Goal: Task Accomplishment & Management: Use online tool/utility

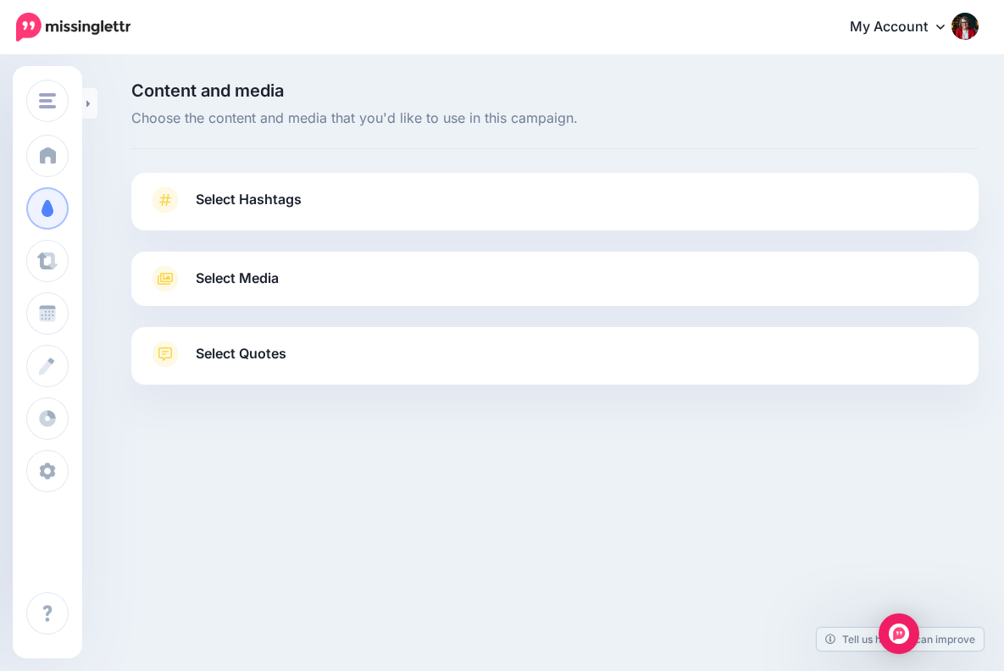
click at [282, 194] on span "Select Hashtags" at bounding box center [249, 199] width 106 height 23
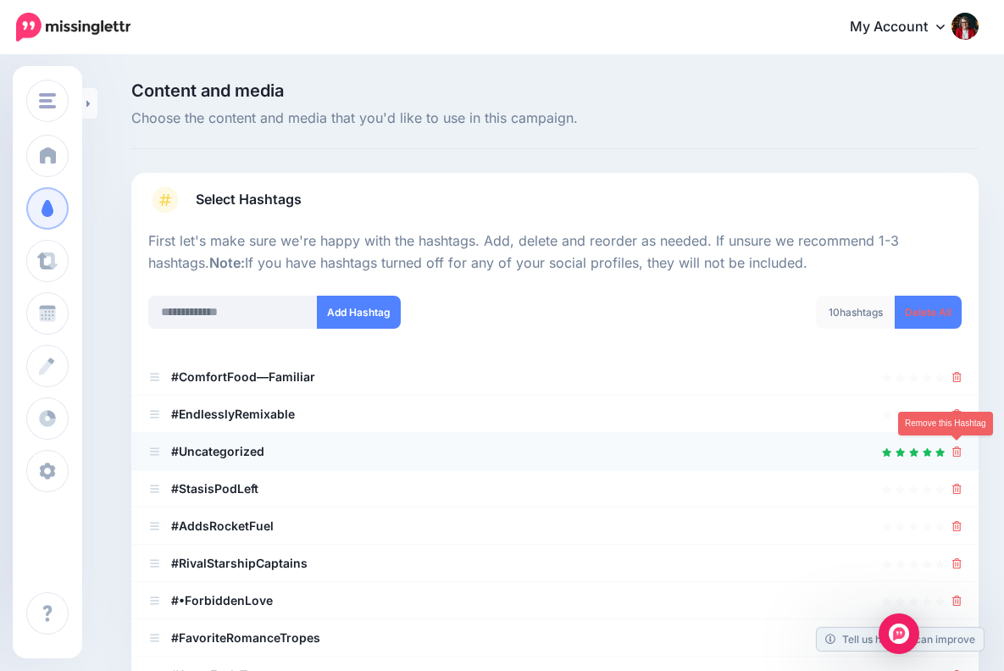
click at [953, 447] on icon at bounding box center [956, 452] width 9 height 10
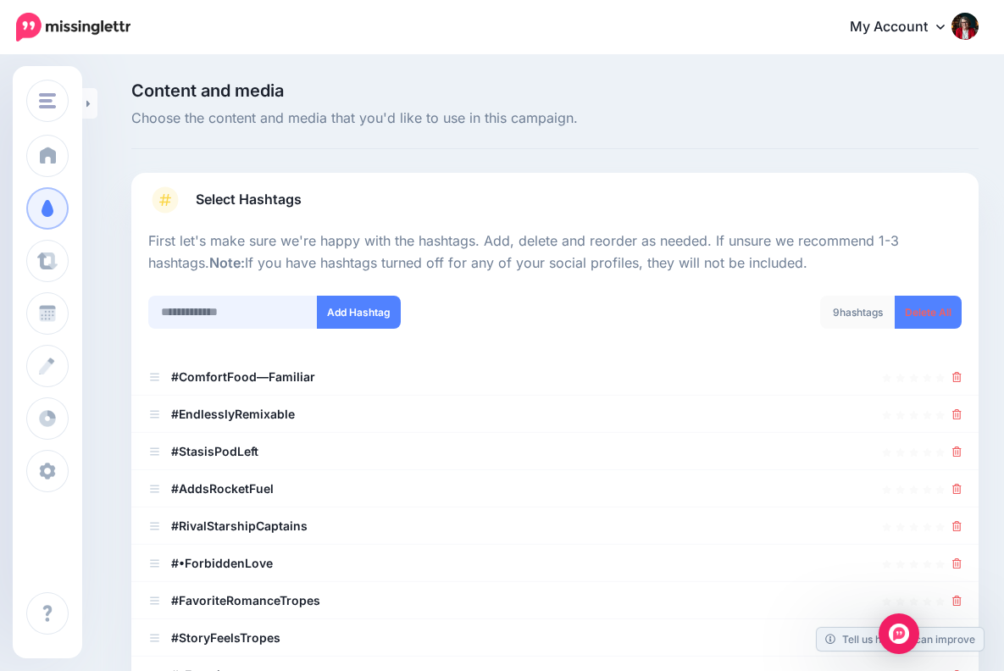
click at [214, 309] on input "text" at bounding box center [232, 312] width 169 height 33
paste input "**********"
type input "**********"
click at [365, 297] on button "Add Hashtag" at bounding box center [359, 312] width 84 height 33
click at [958, 373] on ul "#Edgeofyourseatreads #EndlesslyRemixable" at bounding box center [554, 544] width 847 height 373
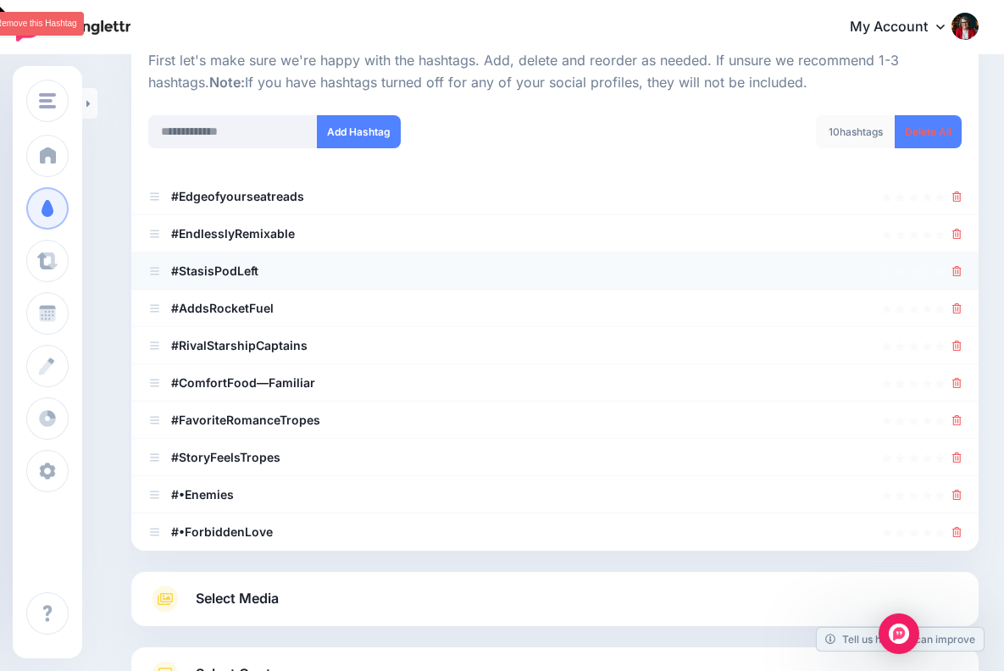
scroll to position [174, 0]
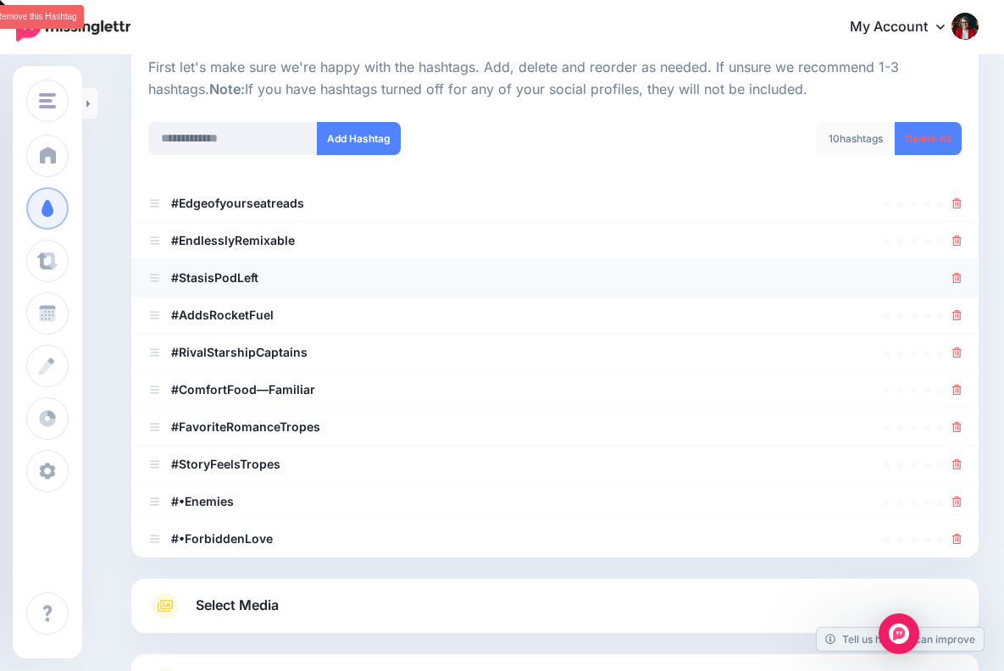
click at [957, 276] on icon at bounding box center [956, 278] width 9 height 10
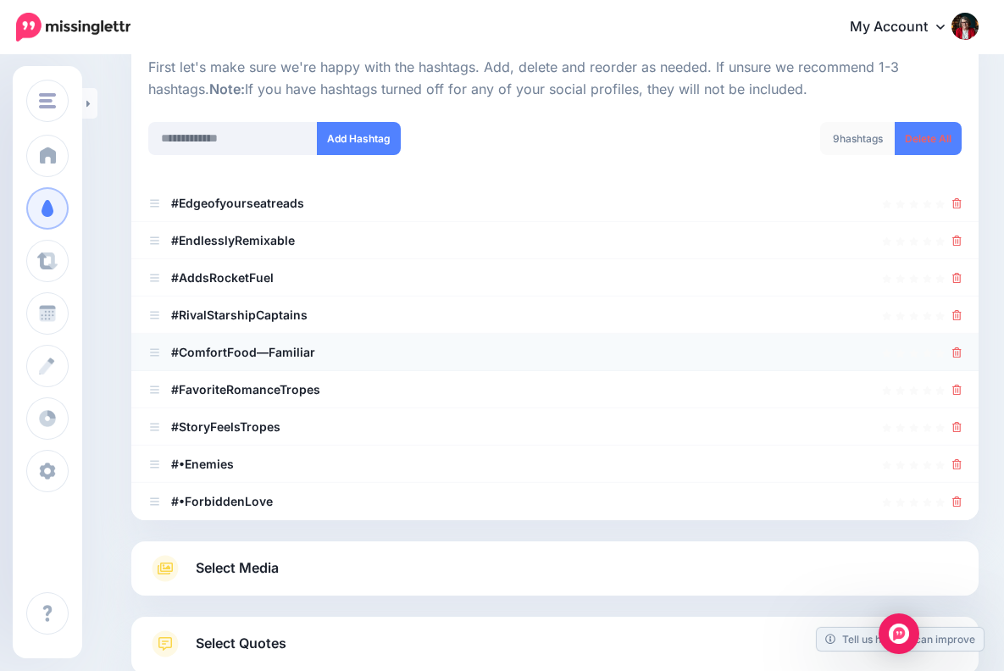
click at [955, 347] on icon at bounding box center [956, 352] width 9 height 10
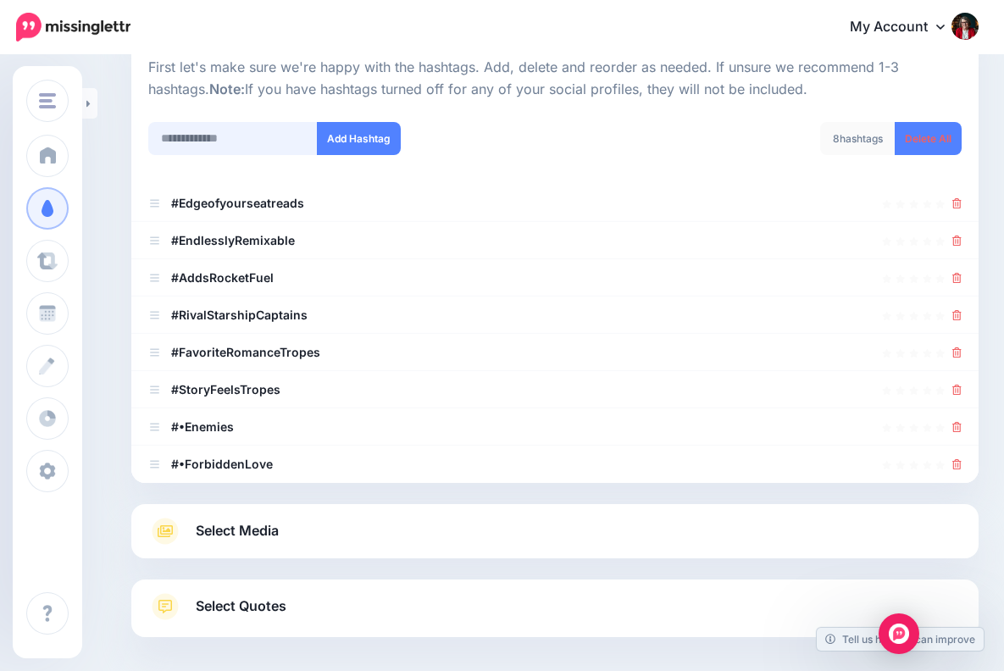
click at [202, 138] on input "text" at bounding box center [232, 138] width 169 height 33
paste input "**********"
type input "**********"
click at [352, 129] on button "Add Hashtag" at bounding box center [359, 138] width 84 height 33
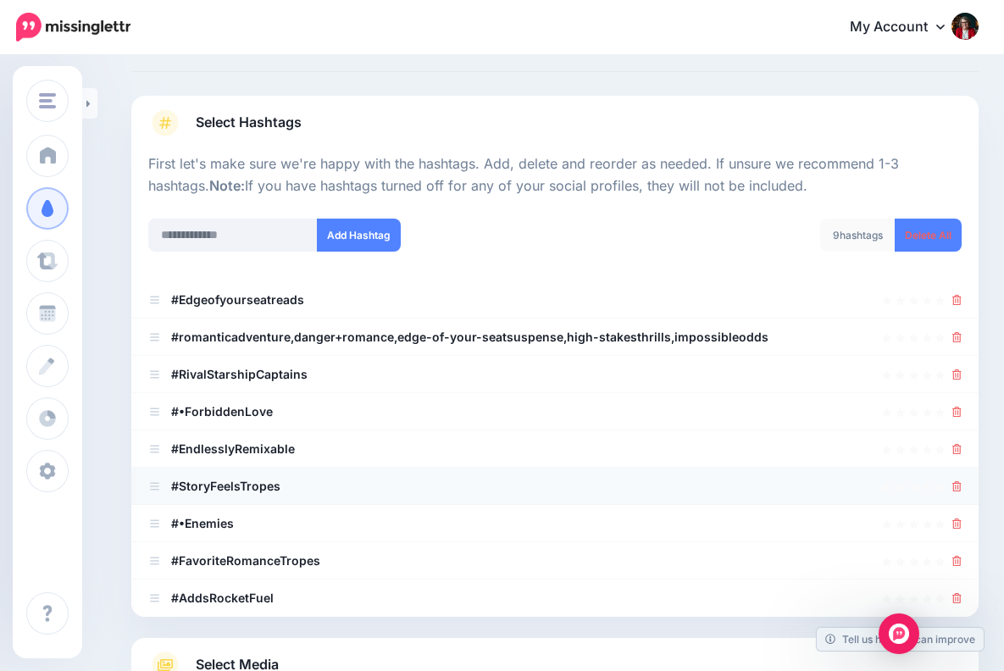
scroll to position [18, 0]
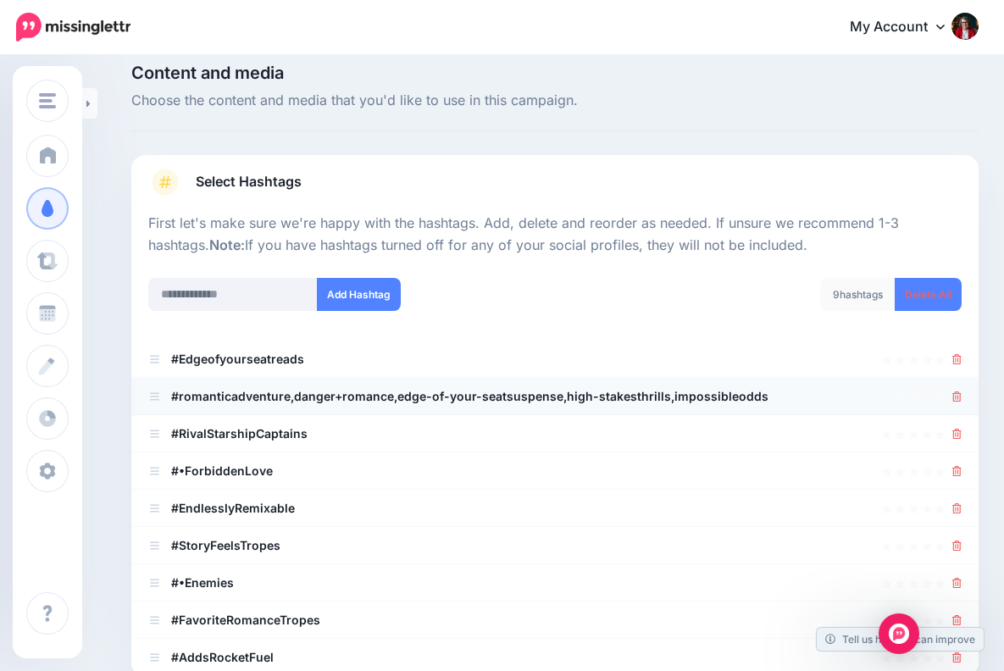
click at [957, 391] on icon at bounding box center [956, 396] width 9 height 10
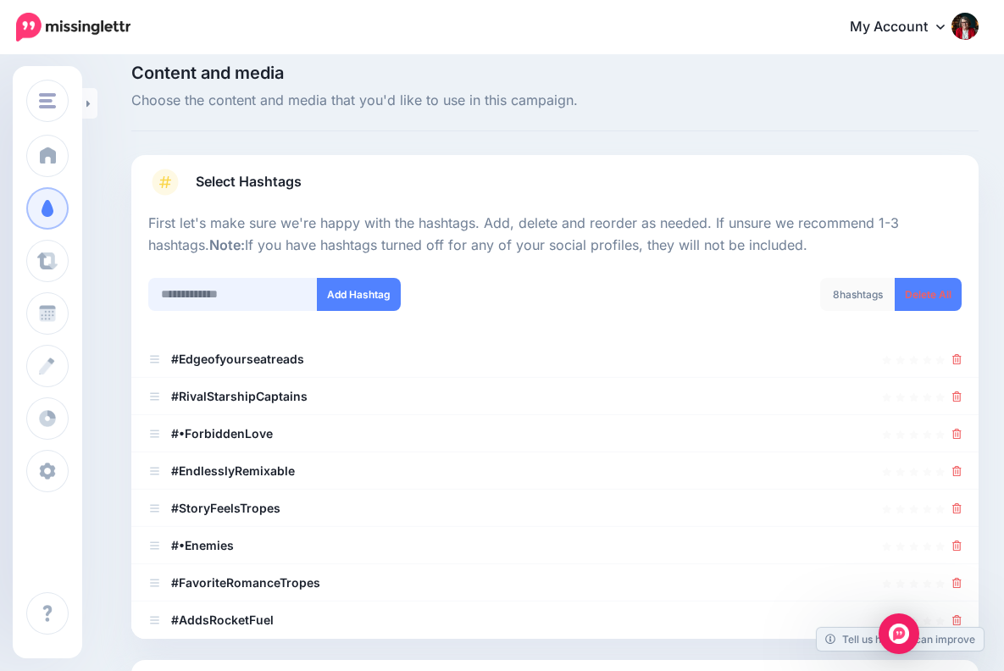
click at [219, 292] on input "text" at bounding box center [232, 294] width 169 height 33
paste input "**********"
type input "**********"
click at [360, 288] on button "Add Hashtag" at bounding box center [359, 294] width 84 height 33
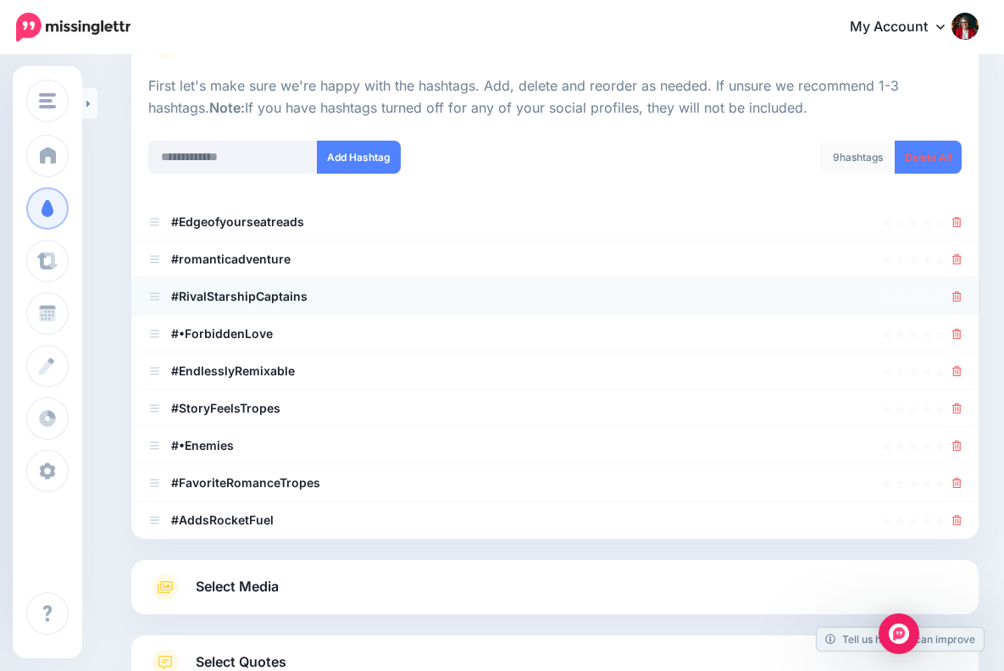
scroll to position [141, 0]
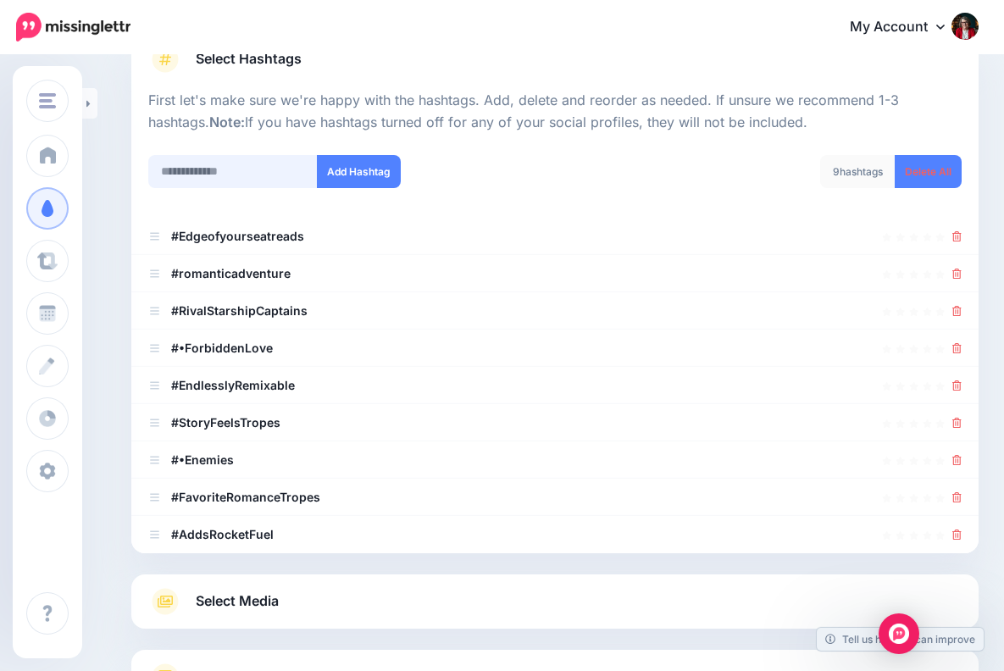
click at [220, 172] on input "text" at bounding box center [232, 171] width 169 height 33
paste input "**********"
type input "**********"
click at [348, 169] on button "Add Hashtag" at bounding box center [359, 171] width 84 height 33
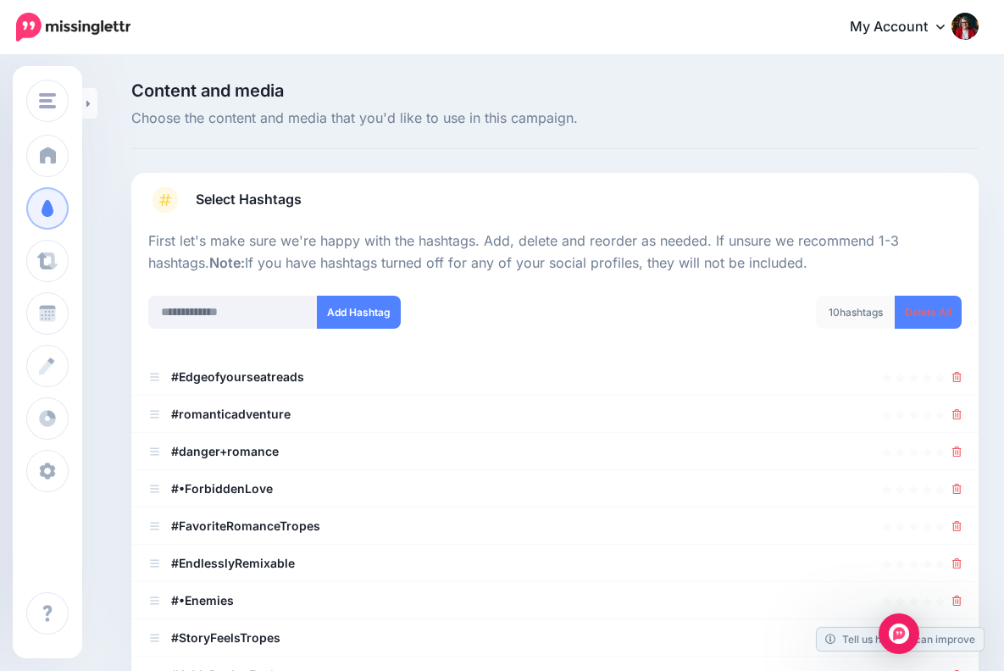
scroll to position [0, 0]
click at [218, 316] on input "text" at bounding box center [232, 312] width 169 height 33
paste input "**********"
type input "**********"
click at [366, 305] on button "Add Hashtag" at bounding box center [359, 312] width 84 height 33
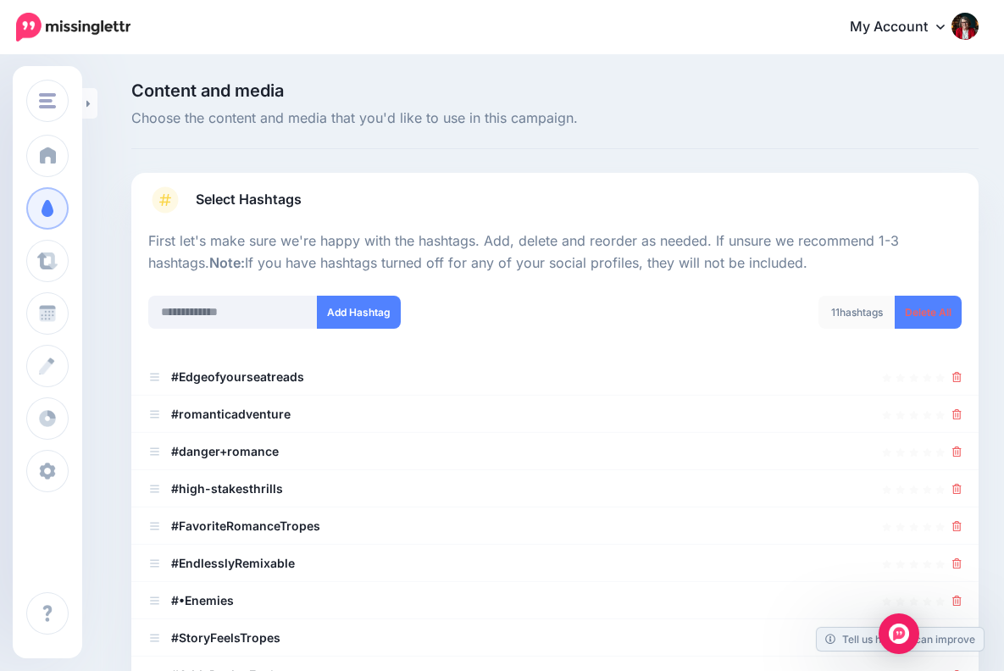
scroll to position [356, 0]
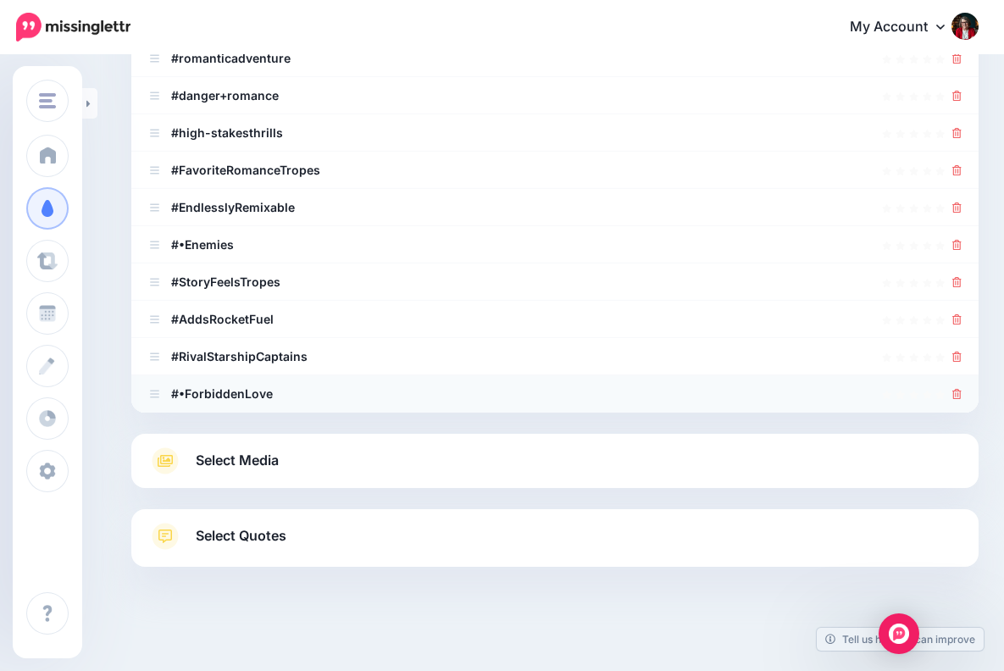
click at [303, 375] on li "#•ForbiddenLove" at bounding box center [554, 393] width 847 height 37
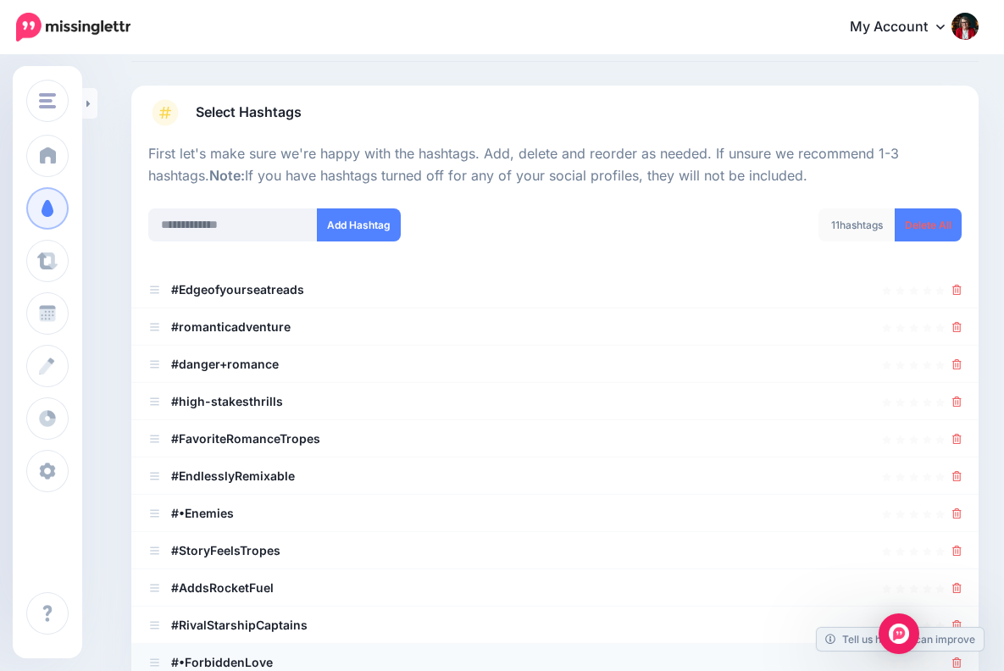
scroll to position [55, 0]
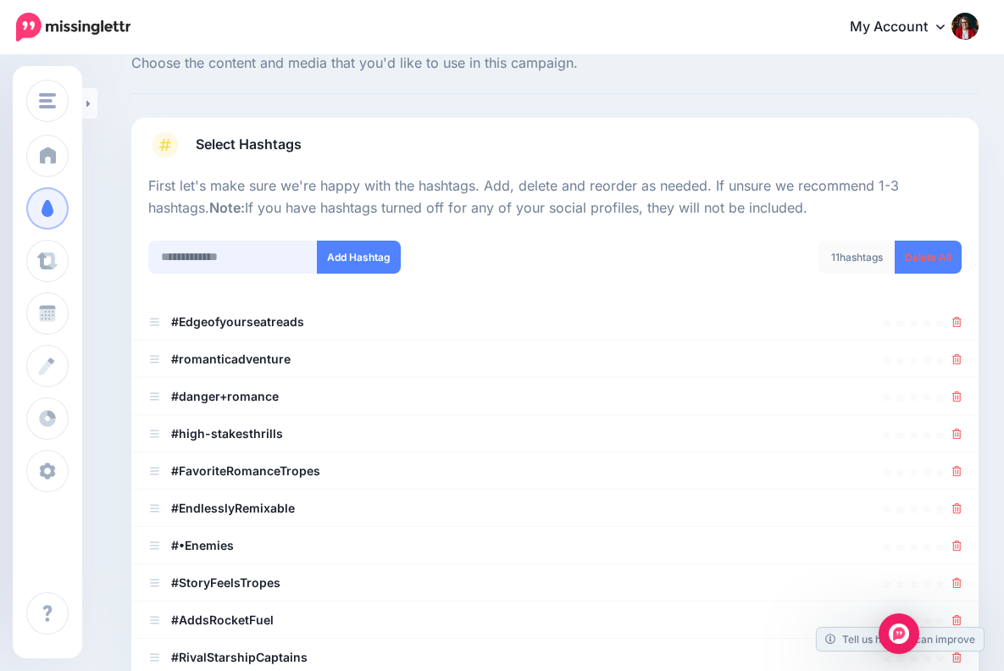
click at [186, 255] on input "text" at bounding box center [232, 257] width 169 height 33
paste input "**********"
type input "**********"
click at [364, 255] on button "Add Hashtag" at bounding box center [359, 257] width 84 height 33
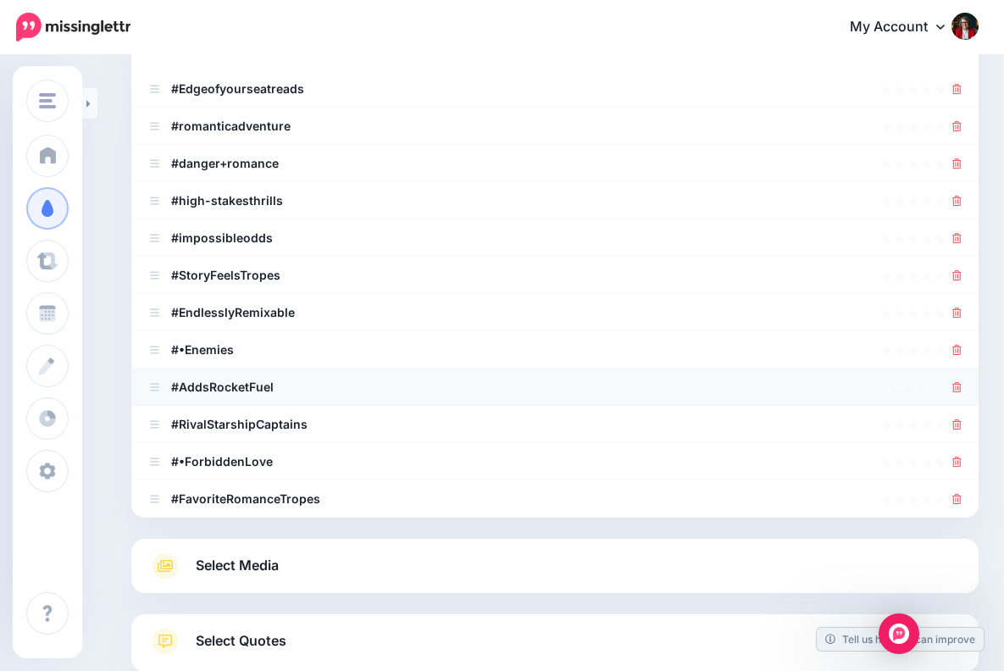
scroll to position [289, 0]
click at [957, 344] on icon at bounding box center [956, 349] width 9 height 10
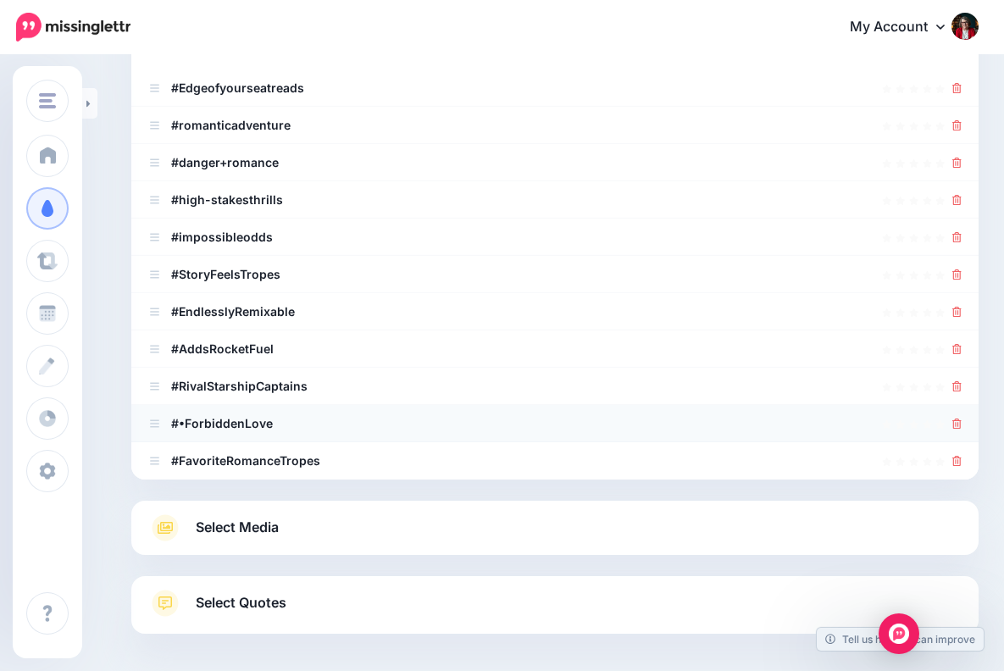
click at [959, 419] on icon at bounding box center [956, 424] width 9 height 10
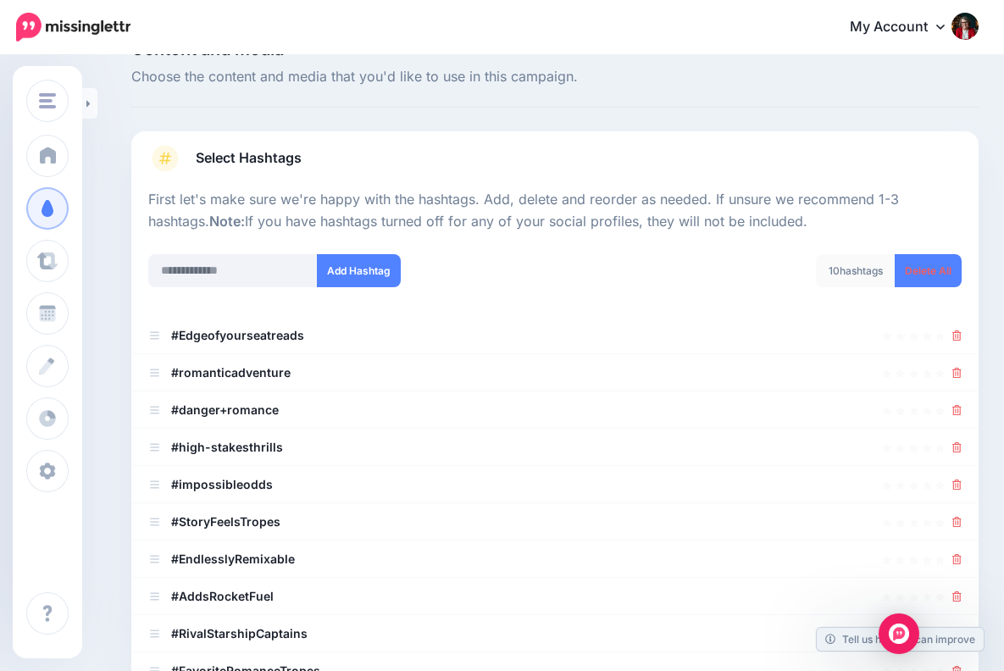
scroll to position [37, 0]
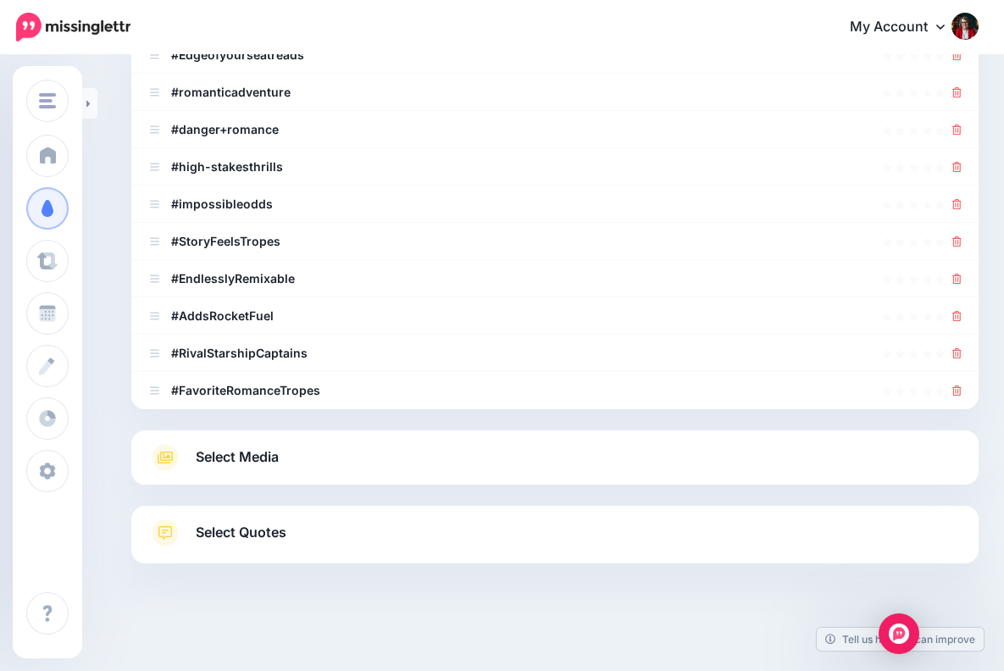
click at [265, 450] on span "Select Media" at bounding box center [237, 457] width 83 height 23
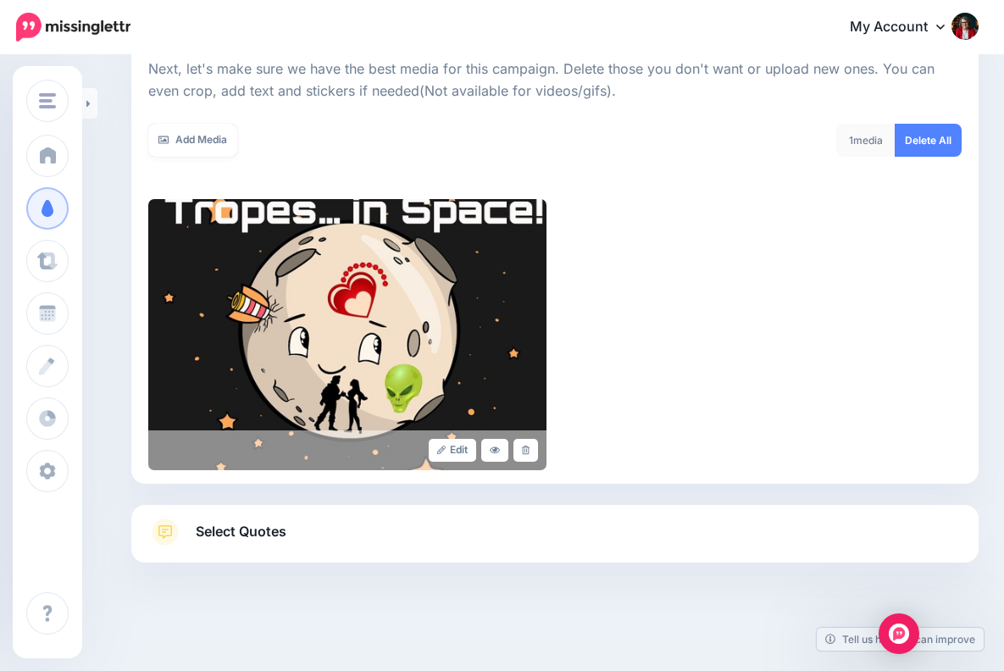
scroll to position [241, 0]
click at [253, 525] on span "Select Quotes" at bounding box center [241, 532] width 91 height 23
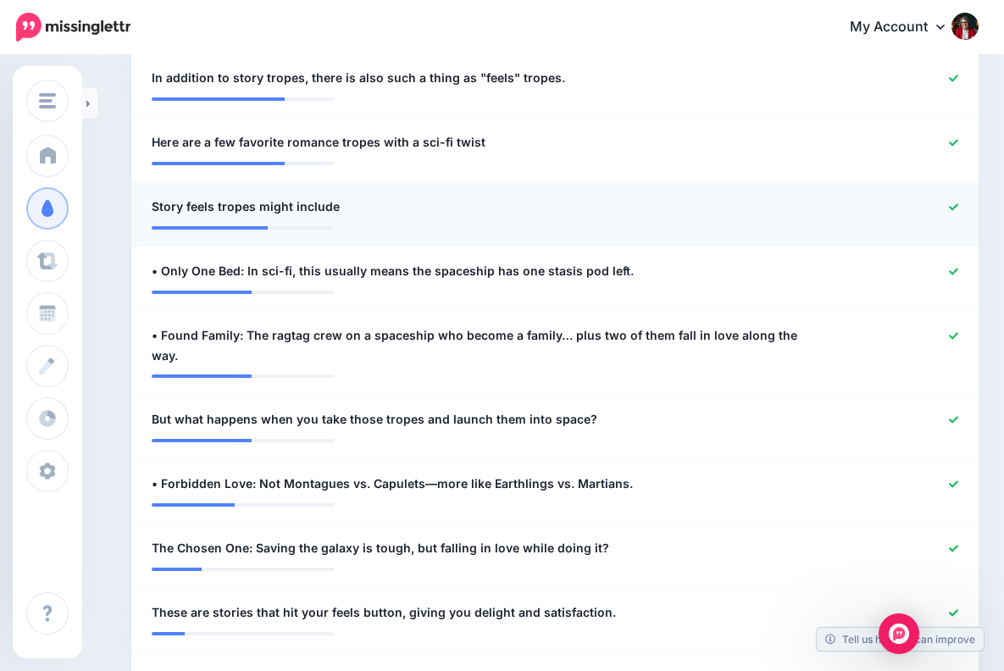
scroll to position [709, 0]
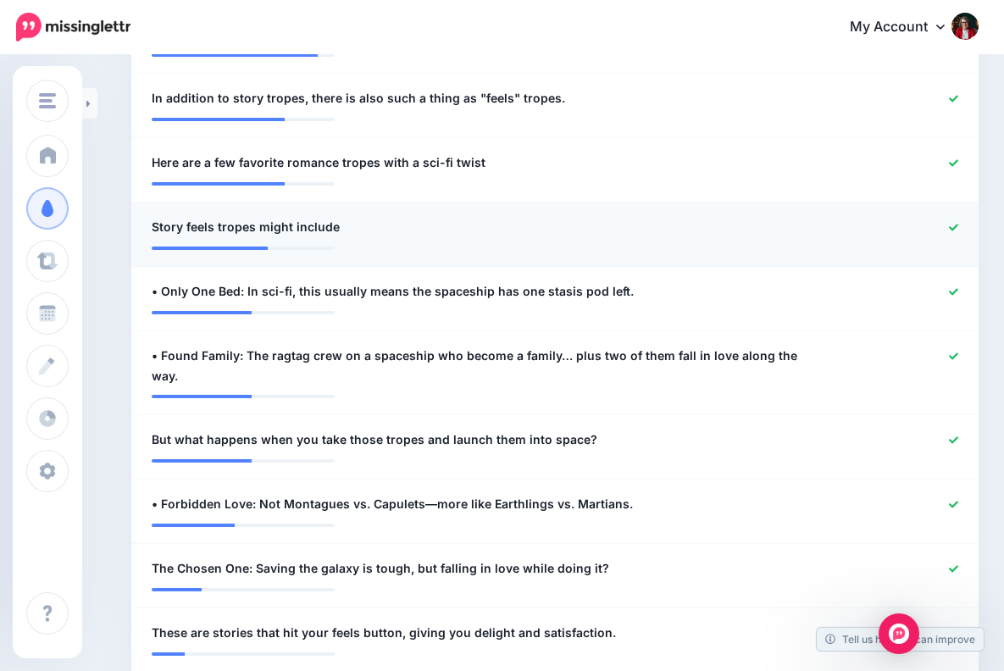
click at [954, 223] on icon at bounding box center [953, 227] width 9 height 9
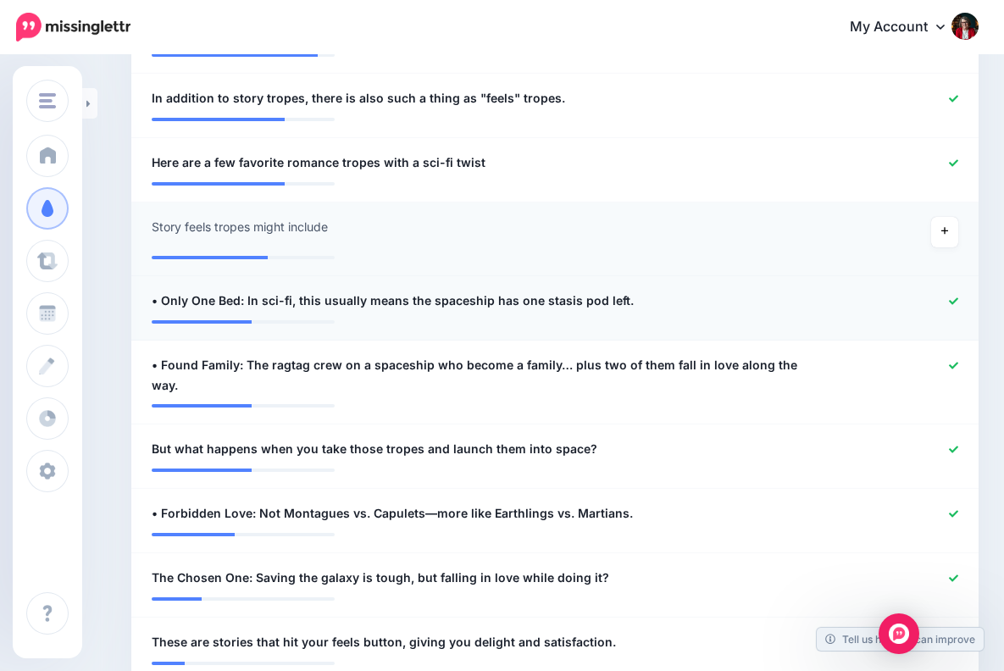
click at [954, 297] on icon at bounding box center [953, 301] width 9 height 9
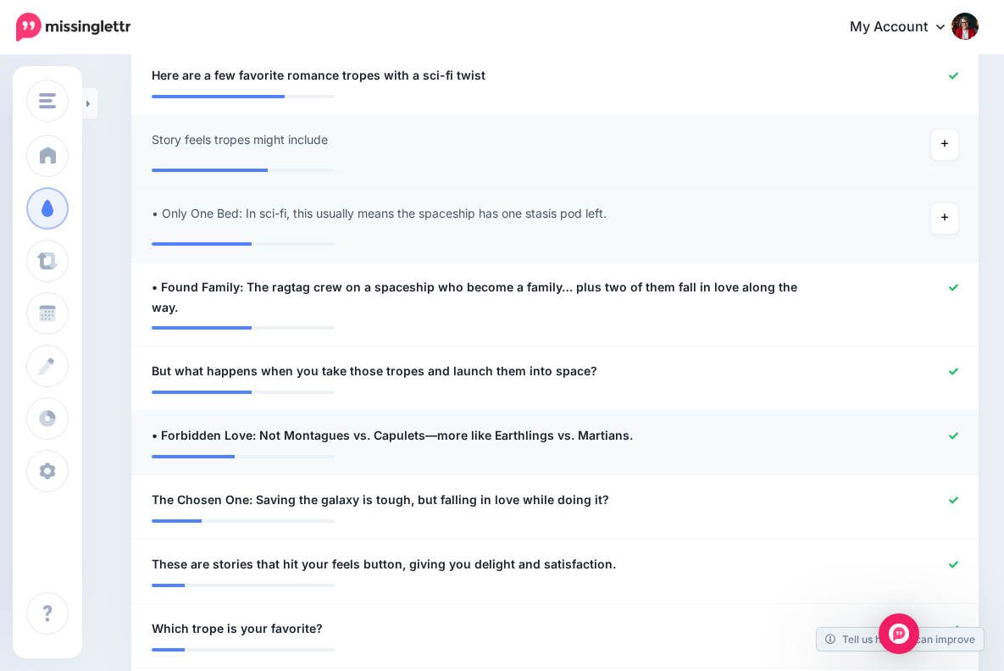
scroll to position [793, 0]
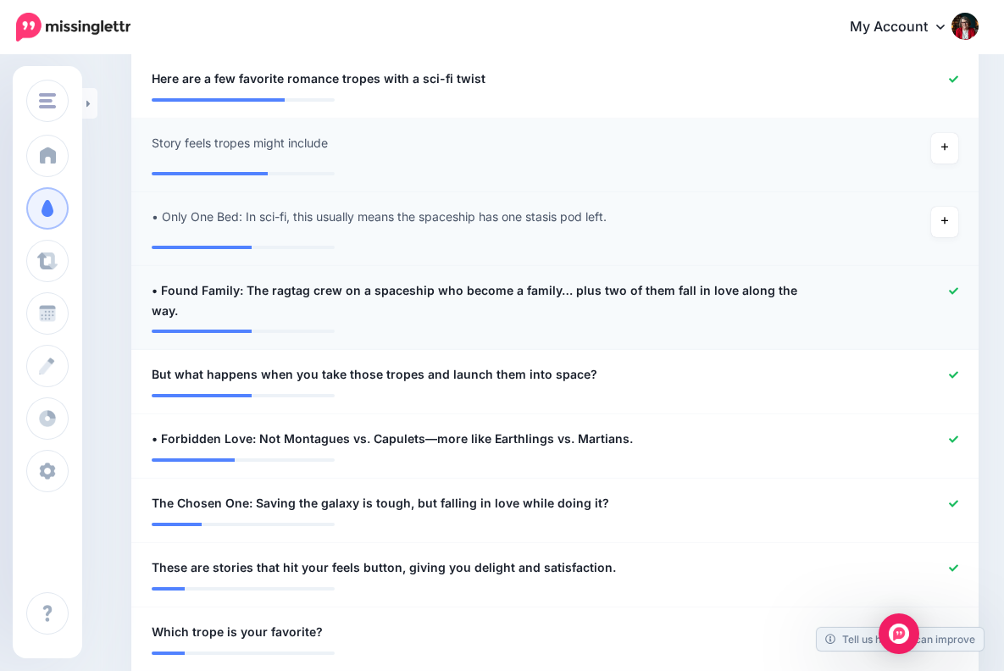
click at [954, 286] on link at bounding box center [953, 292] width 9 height 12
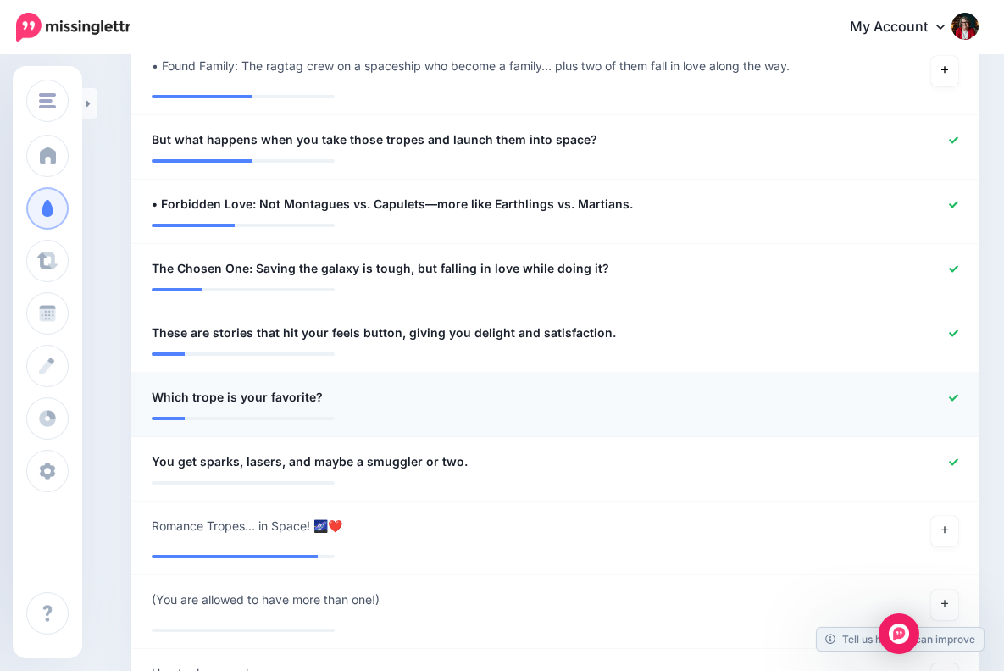
scroll to position [1031, 0]
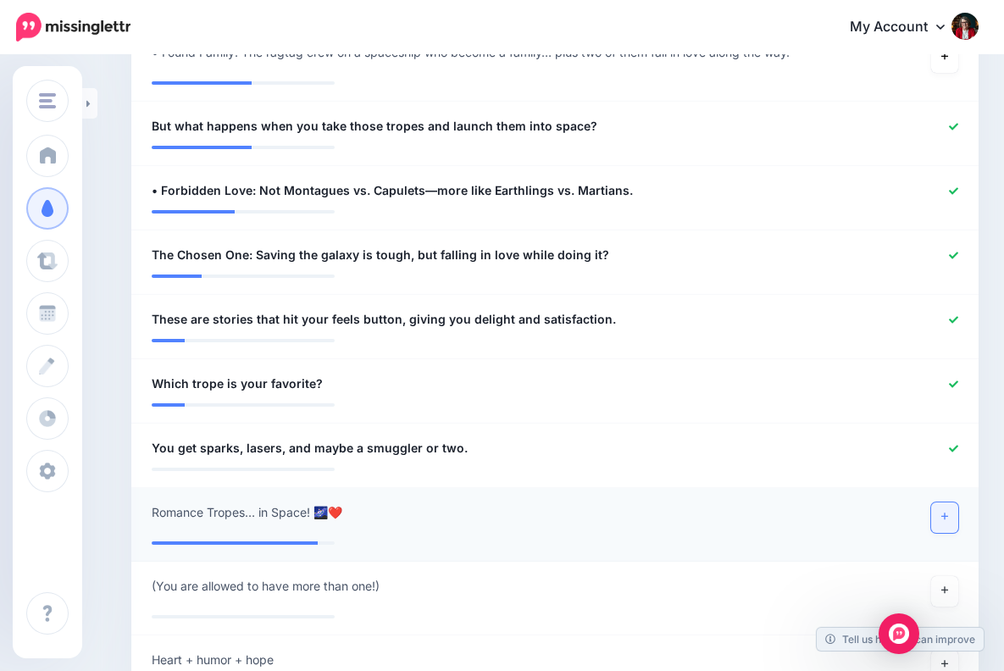
click at [944, 512] on icon at bounding box center [944, 516] width 7 height 9
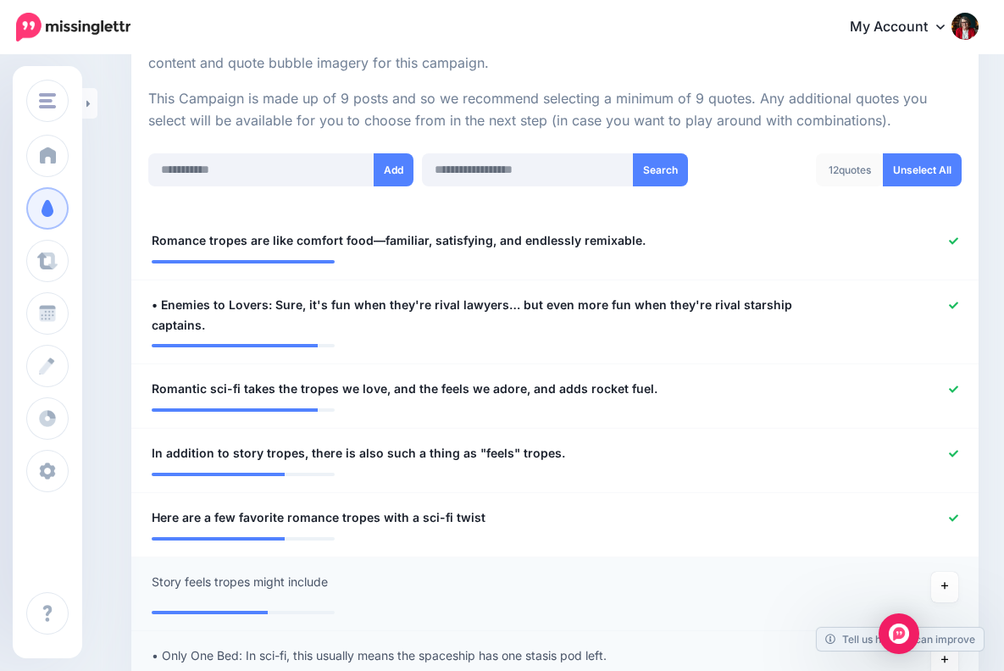
scroll to position [226, 0]
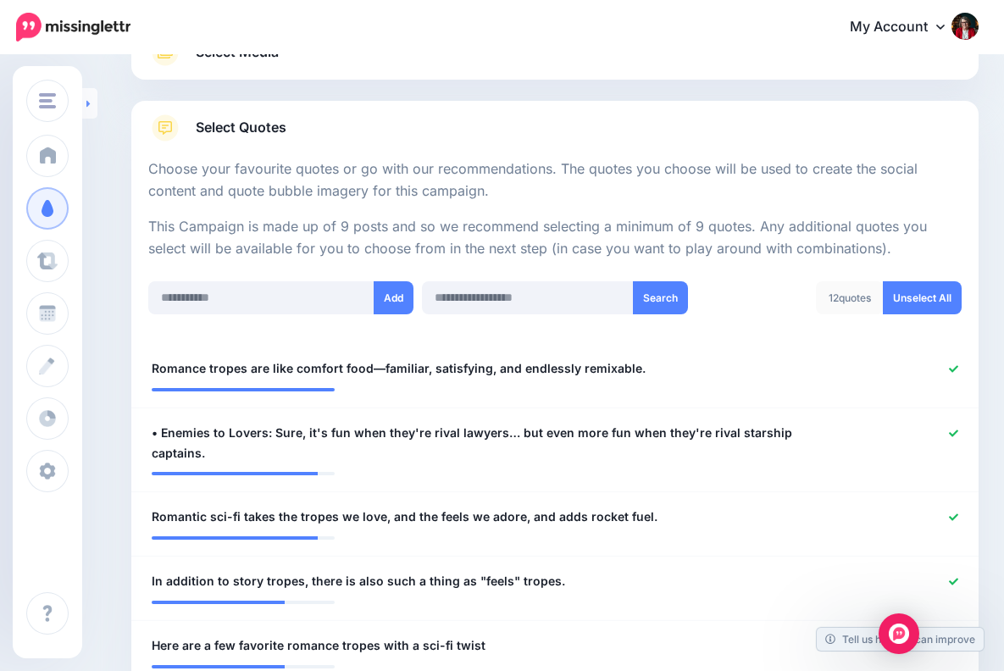
click at [89, 101] on icon at bounding box center [88, 103] width 4 height 11
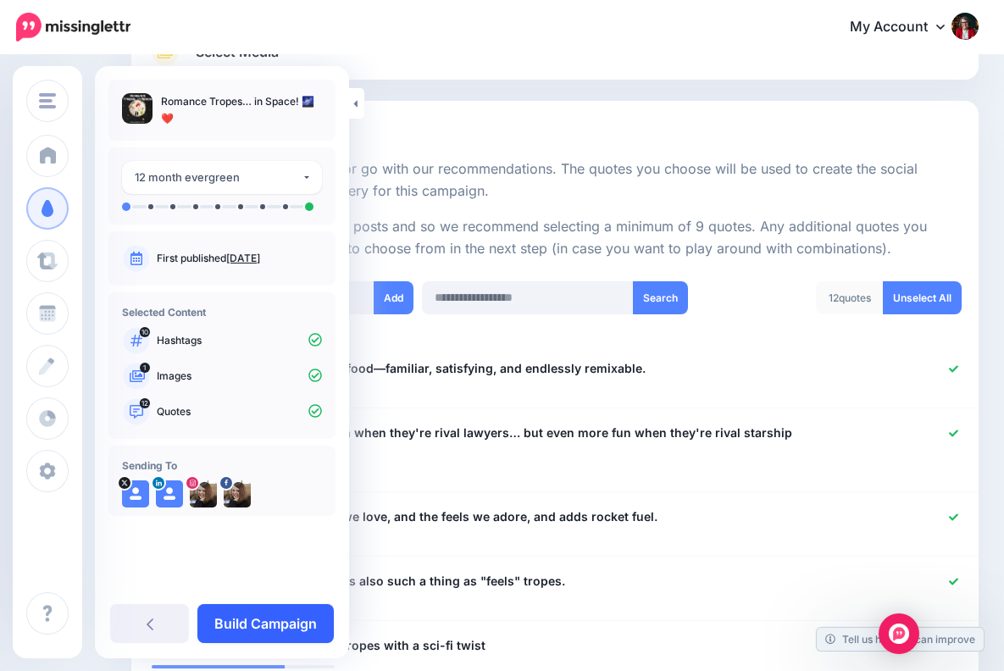
click at [294, 621] on link "Build Campaign" at bounding box center [265, 623] width 136 height 39
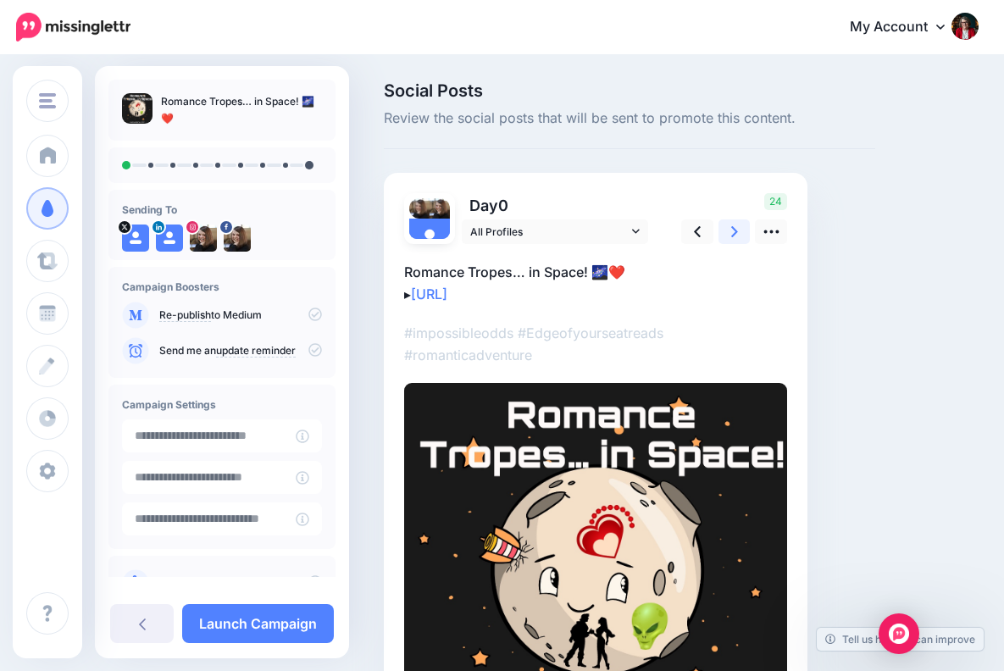
click at [736, 230] on icon at bounding box center [734, 231] width 7 height 11
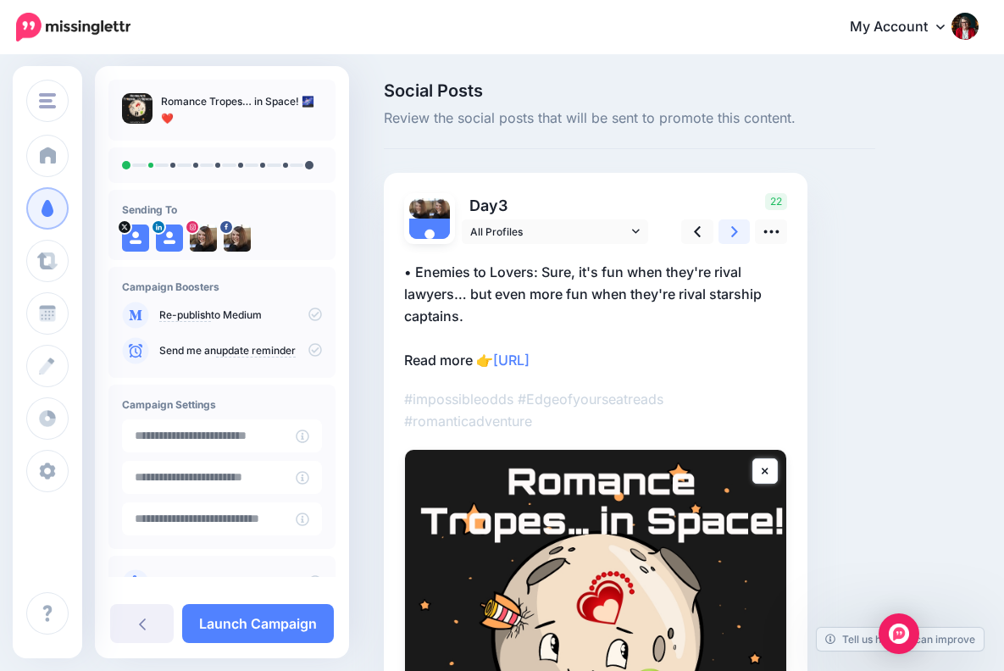
click at [735, 228] on icon at bounding box center [734, 231] width 7 height 11
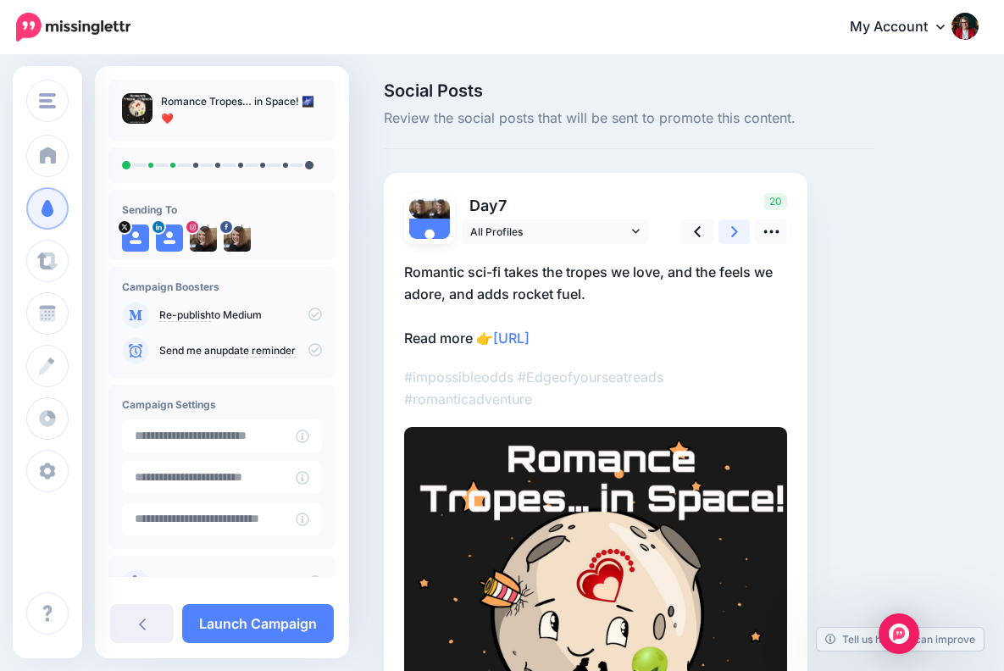
click at [735, 227] on icon at bounding box center [734, 232] width 7 height 18
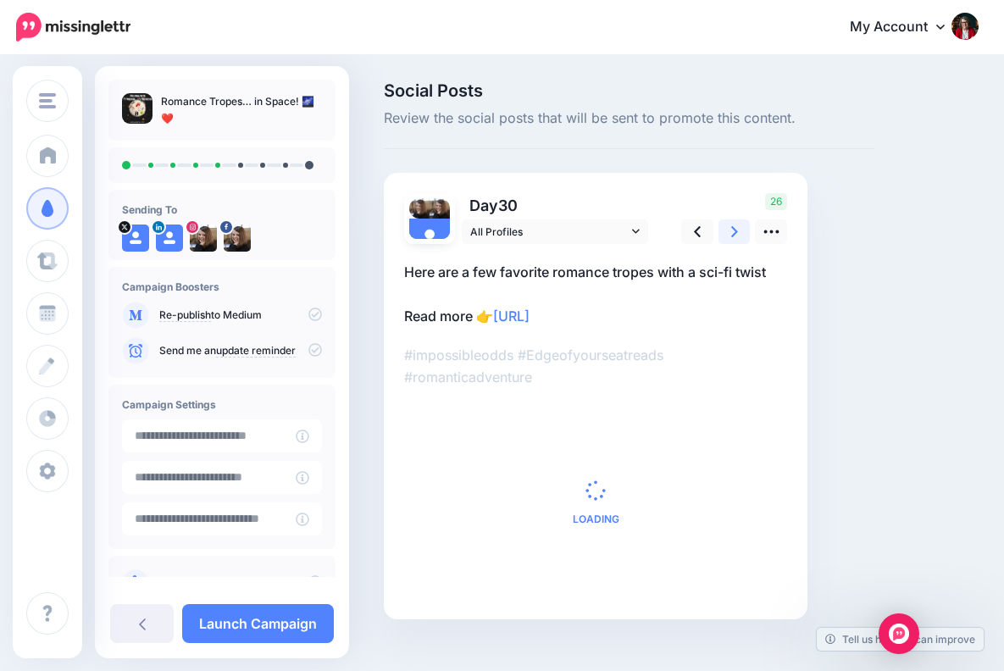
click at [735, 228] on icon at bounding box center [734, 232] width 7 height 18
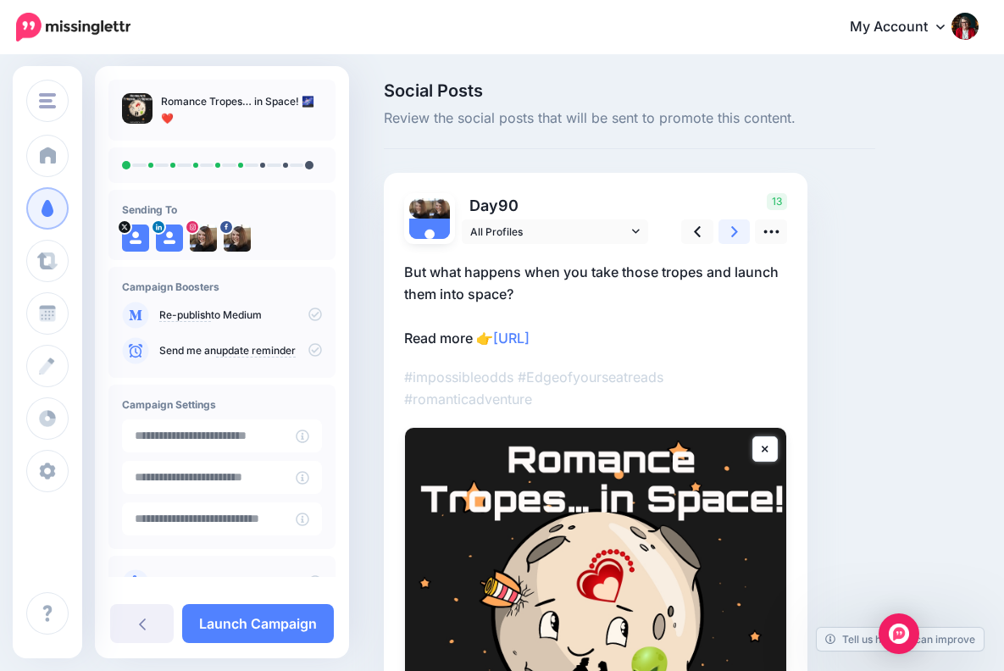
click at [735, 227] on icon at bounding box center [734, 232] width 7 height 18
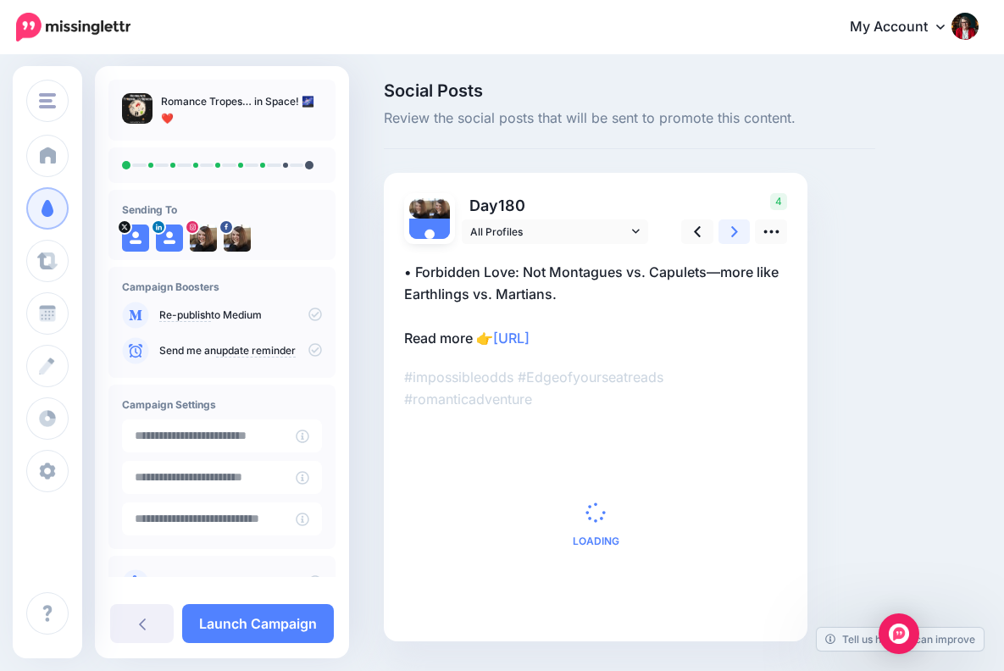
click at [736, 227] on icon at bounding box center [734, 232] width 7 height 18
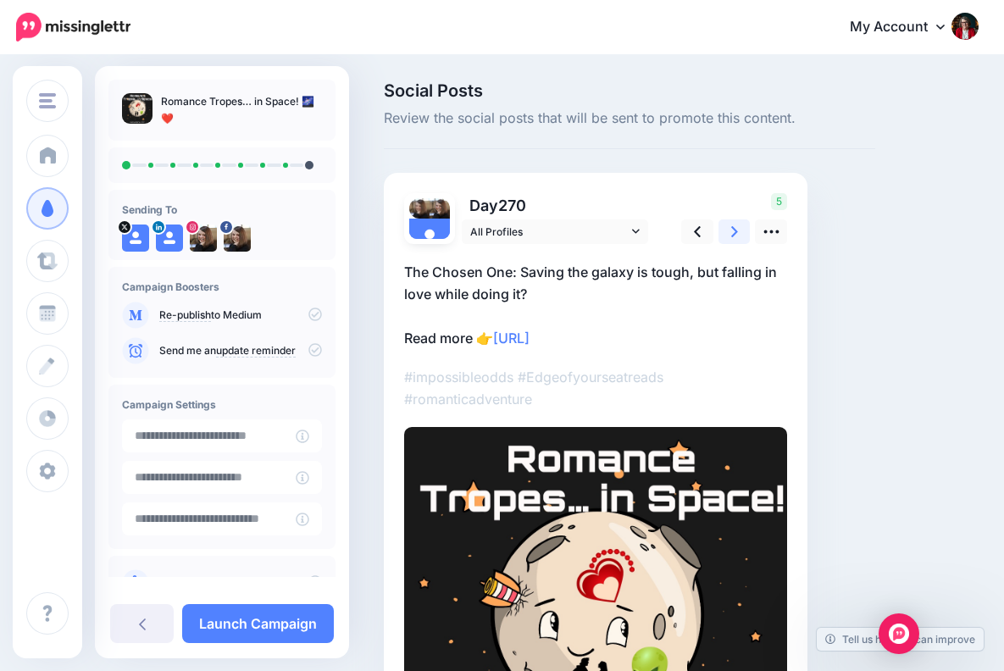
click at [736, 228] on icon at bounding box center [734, 232] width 7 height 18
click at [735, 228] on icon at bounding box center [734, 232] width 7 height 18
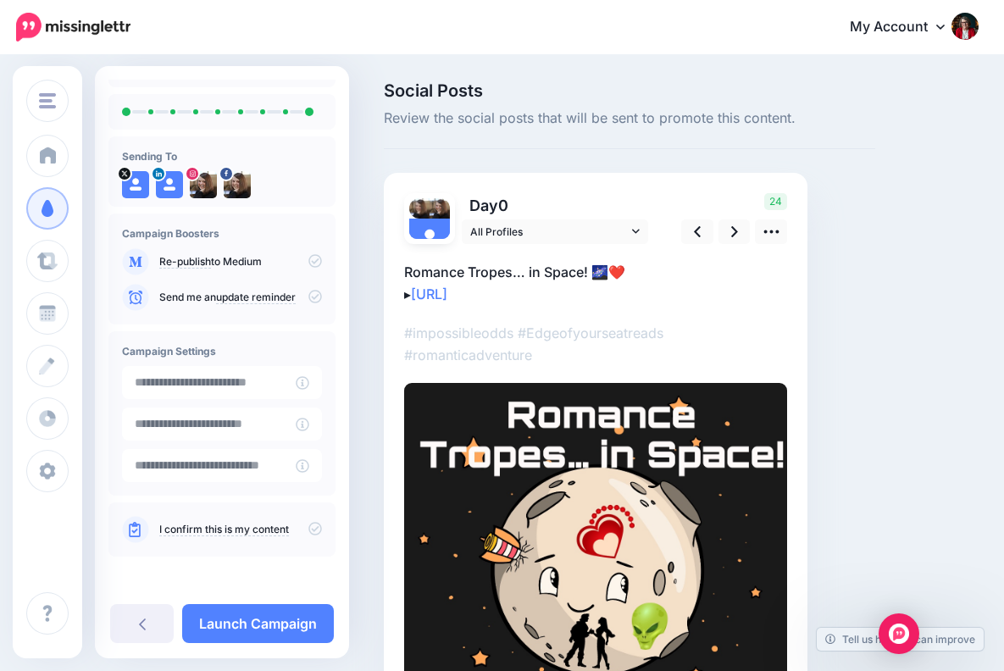
scroll to position [53, 0]
click at [289, 622] on link "Launch Campaign" at bounding box center [258, 623] width 152 height 39
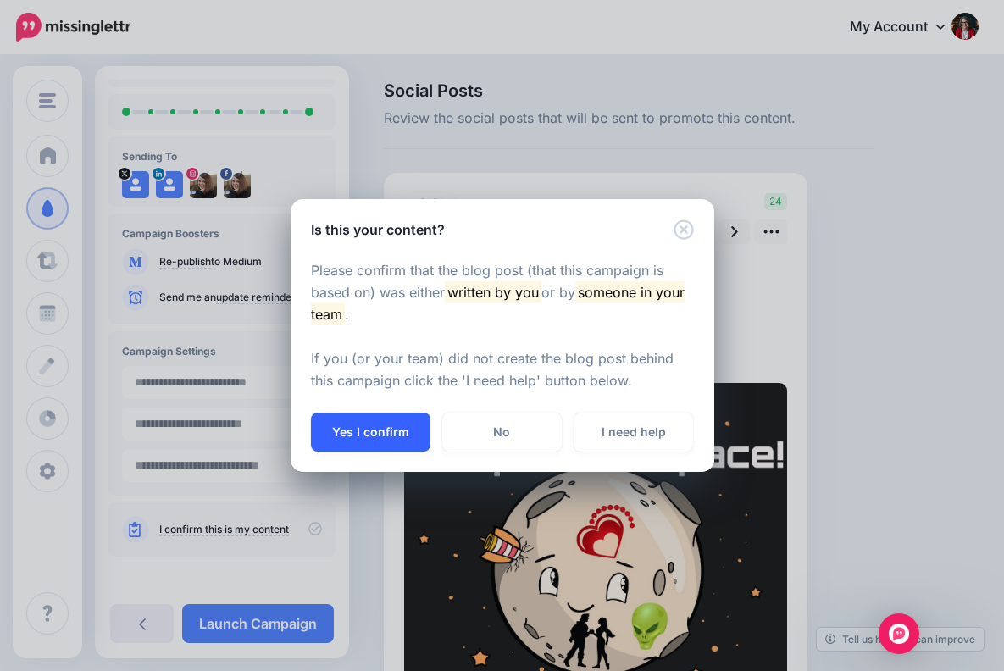
click at [375, 431] on button "Yes I confirm" at bounding box center [370, 432] width 119 height 39
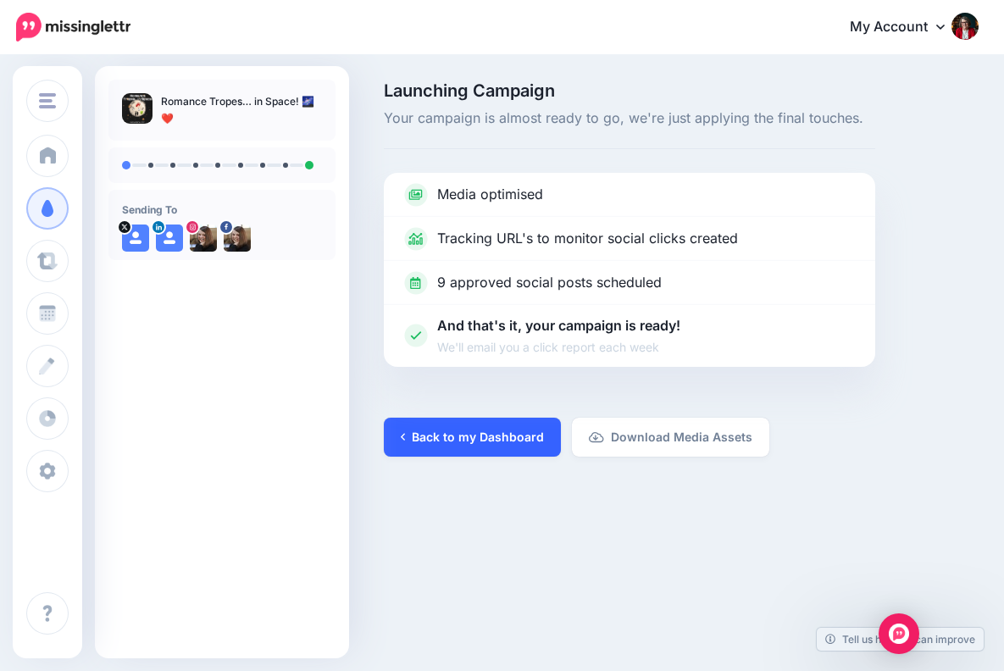
click at [493, 434] on link "Back to my Dashboard" at bounding box center [472, 437] width 177 height 39
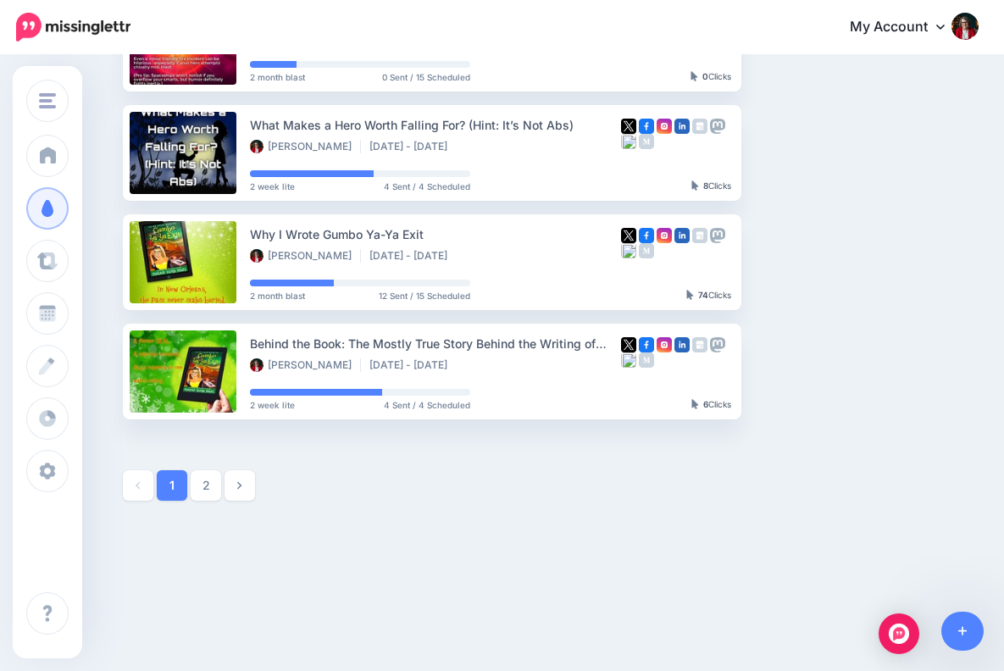
scroll to position [884, 0]
